Goal: Contribute content

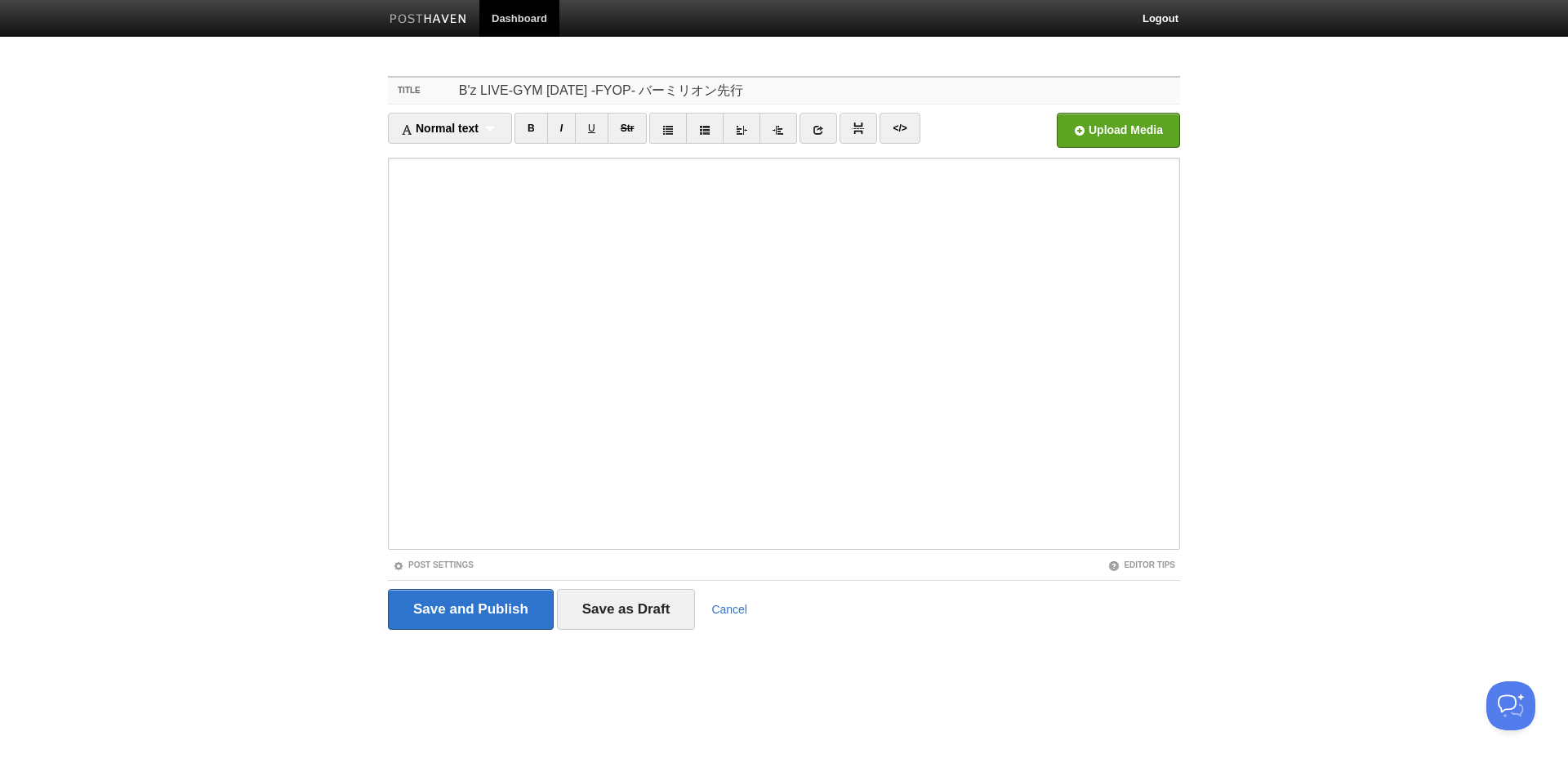
type input "B'z LIVE-GYM [DATE] -FYOP- バーミリオン先行"
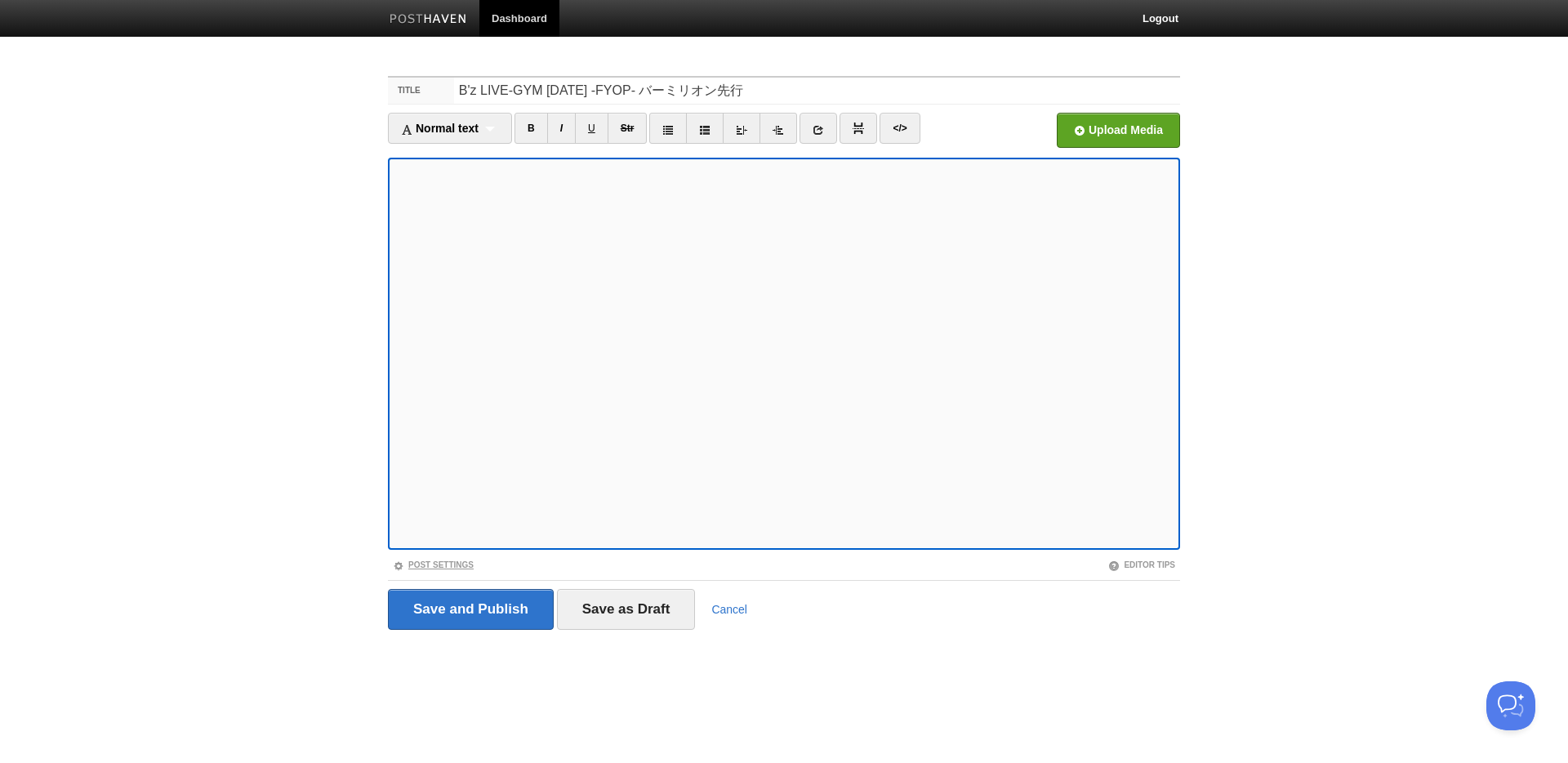
click at [465, 568] on link "Post Settings" at bounding box center [433, 564] width 81 height 9
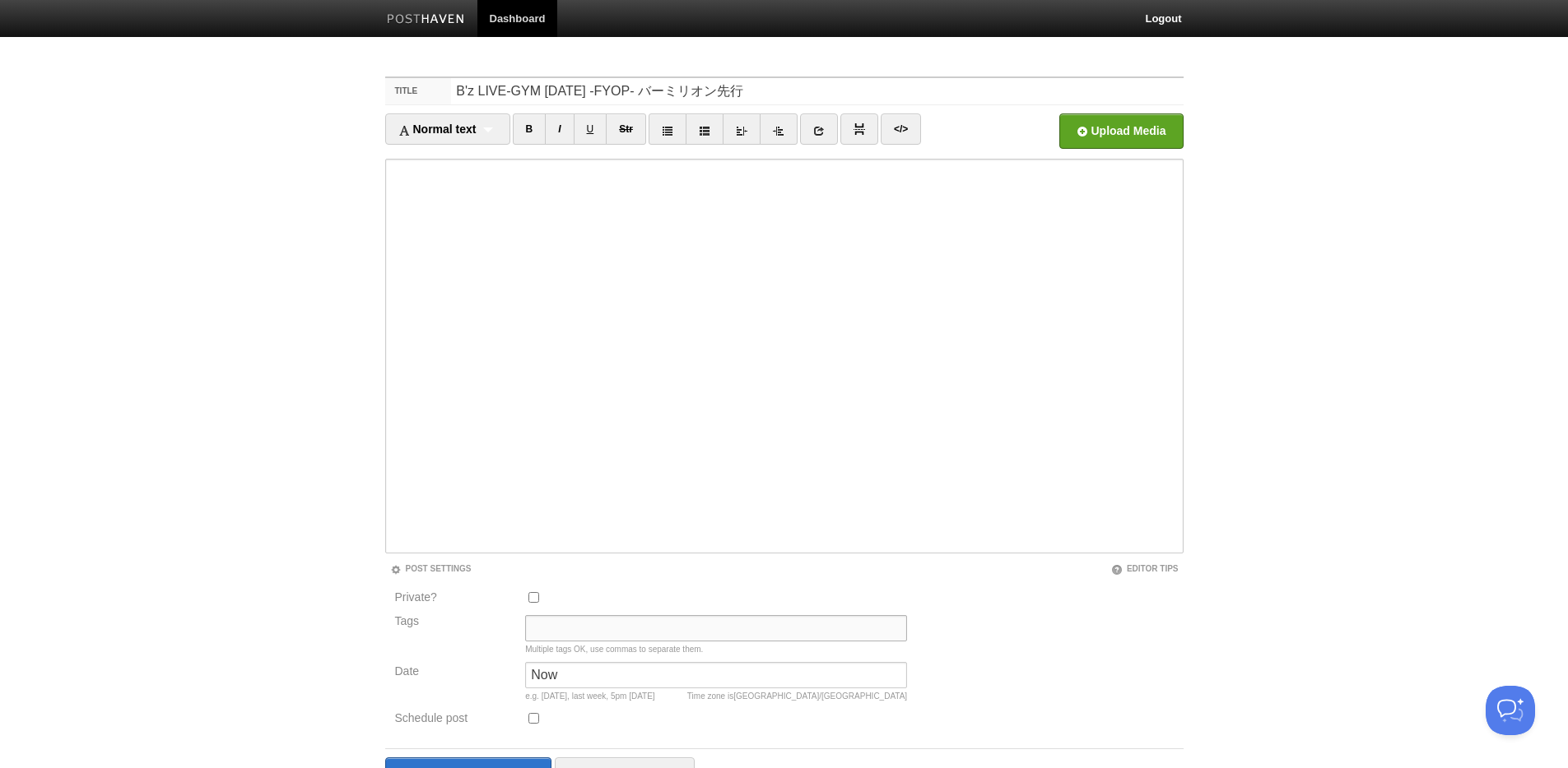
click at [767, 624] on input "Tags" at bounding box center [716, 628] width 382 height 26
type input "む"
type input "M"
type input "ｍ"
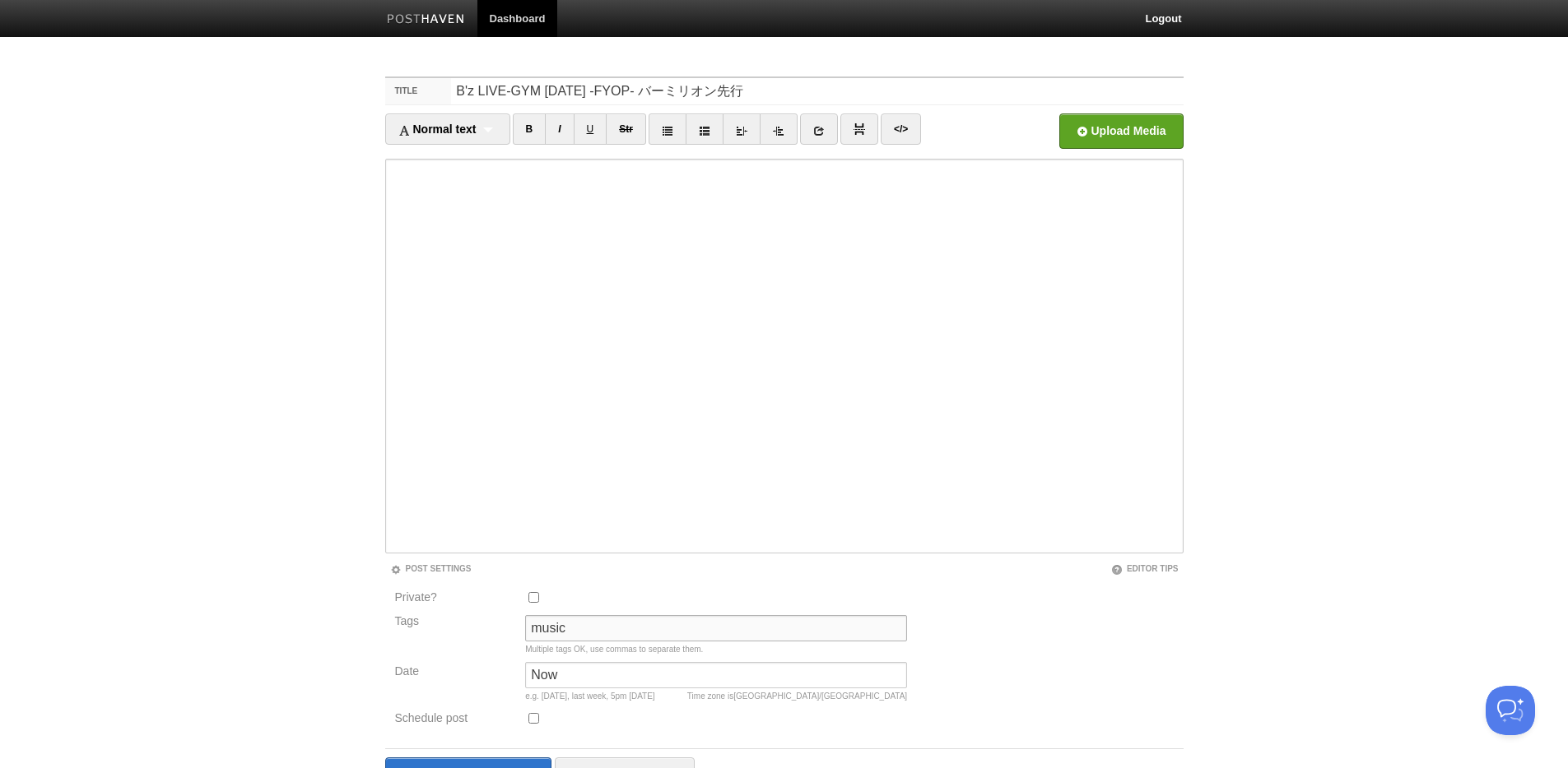
type input "music"
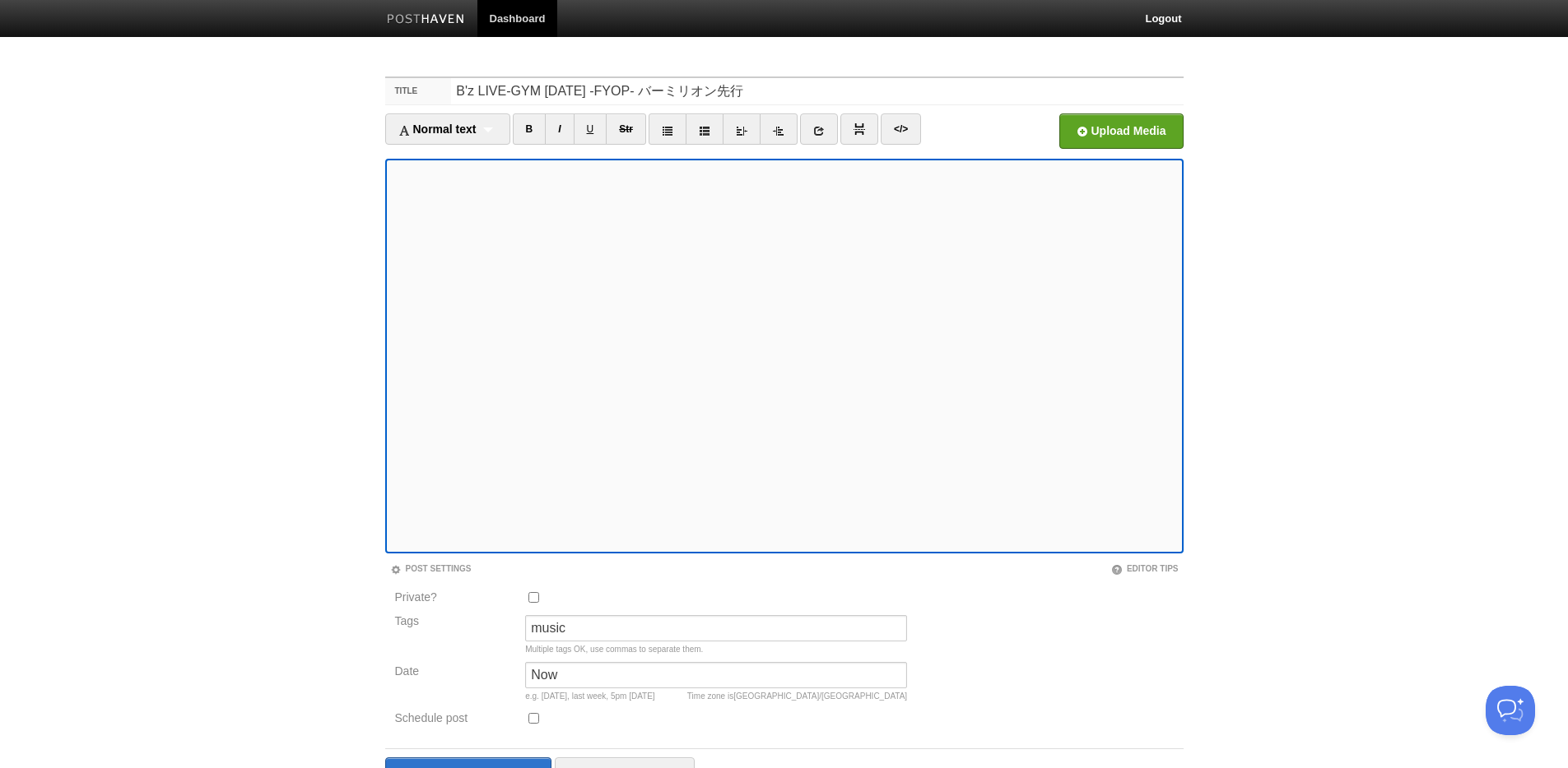
scroll to position [91, 0]
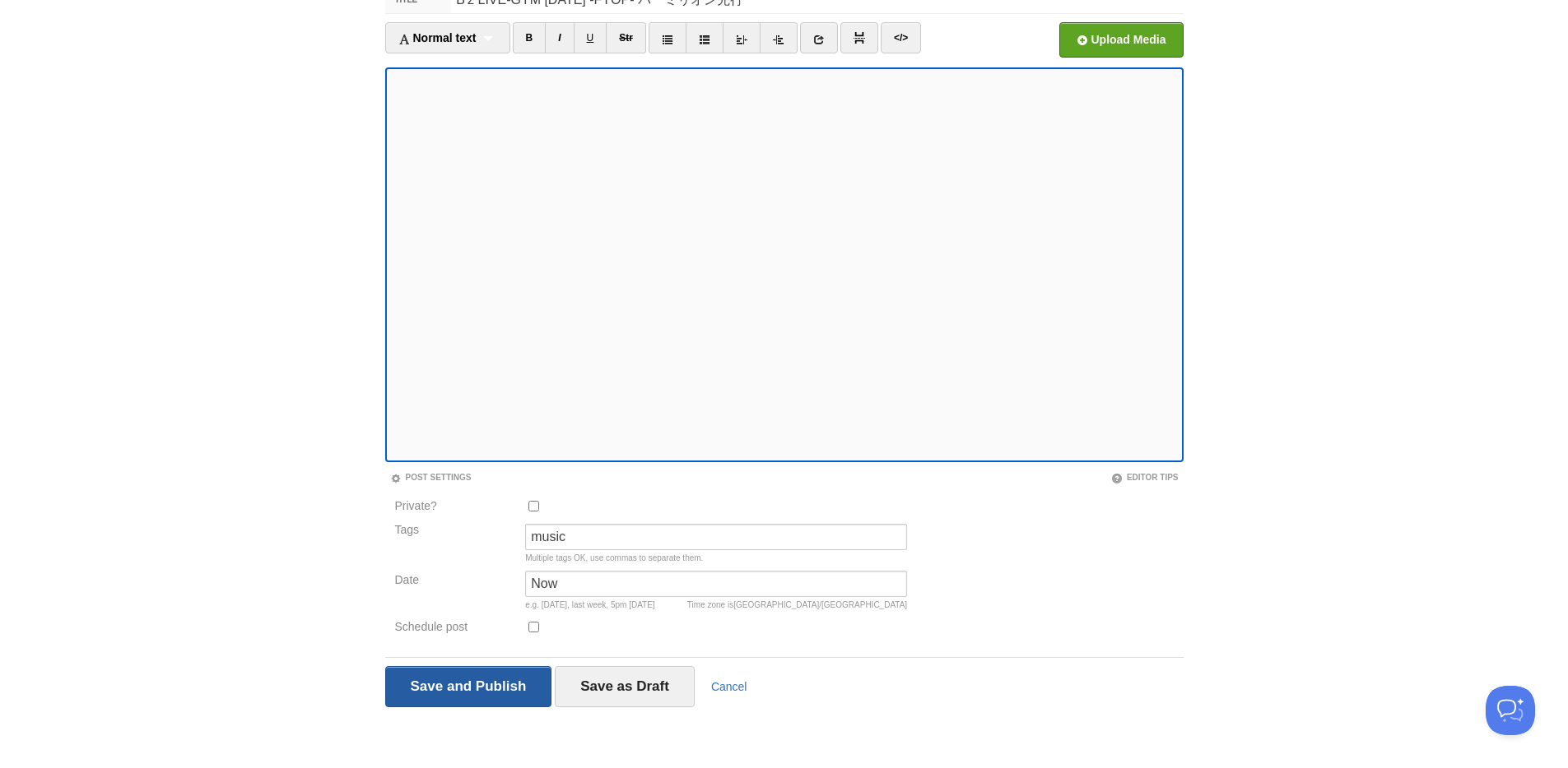
click at [454, 705] on input "Save and Publish" at bounding box center [468, 687] width 167 height 41
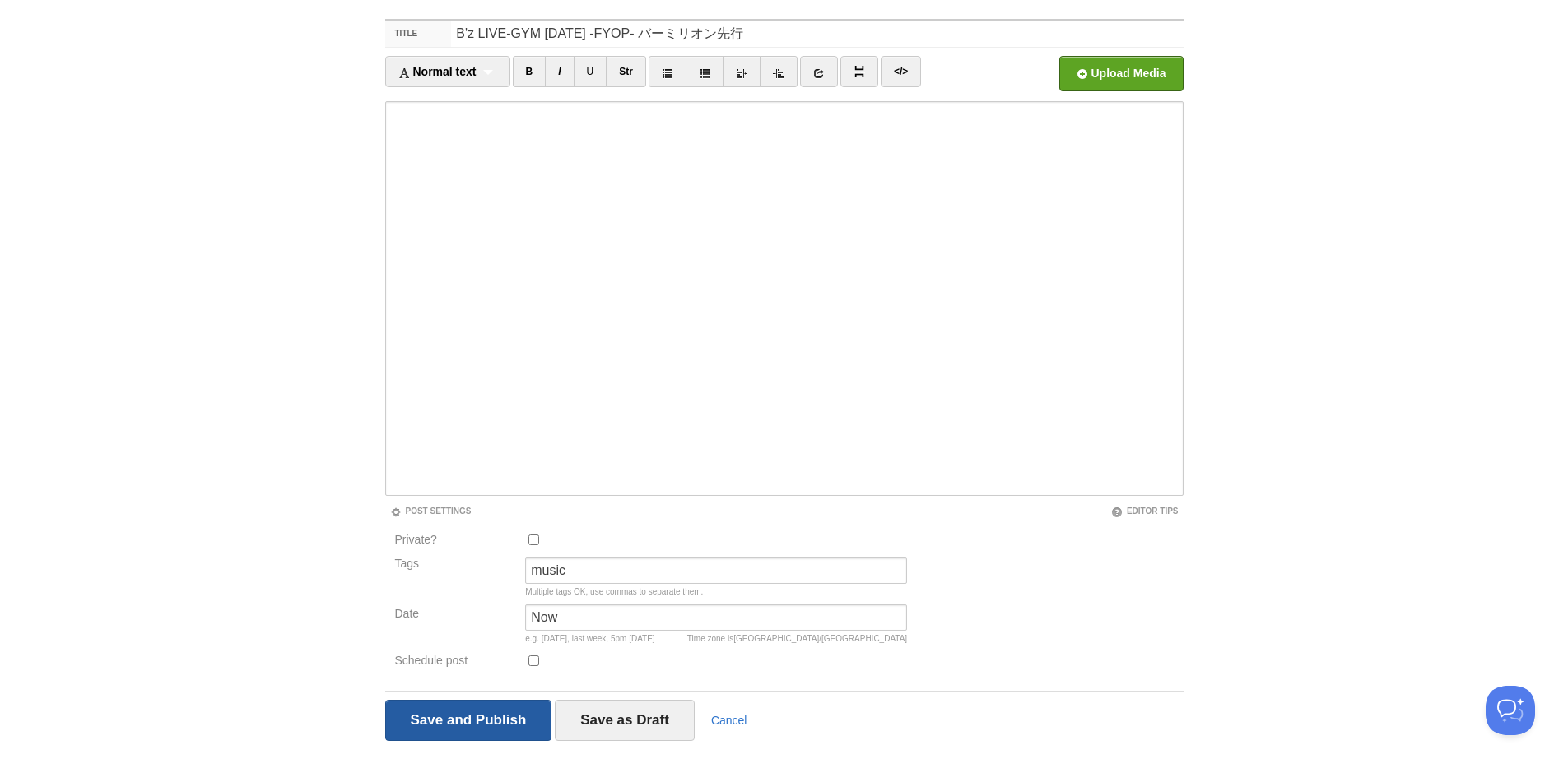
scroll to position [62, 0]
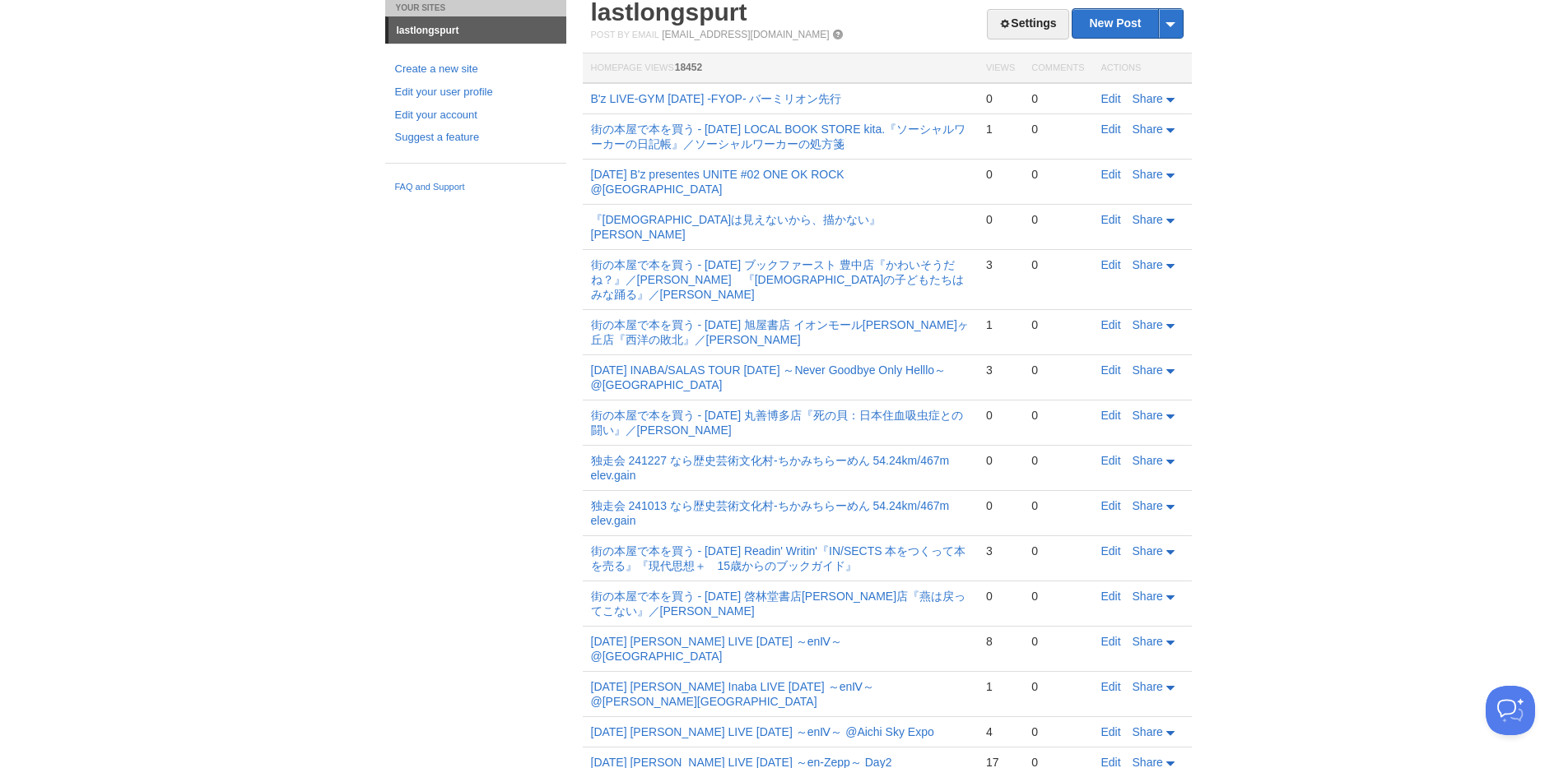
click at [455, 414] on div "Your Sites lastlongspurt Create a new site Edit your user profile Edit your acc…" at bounding box center [784, 517] width 823 height 1034
